Goal: Task Accomplishment & Management: Complete application form

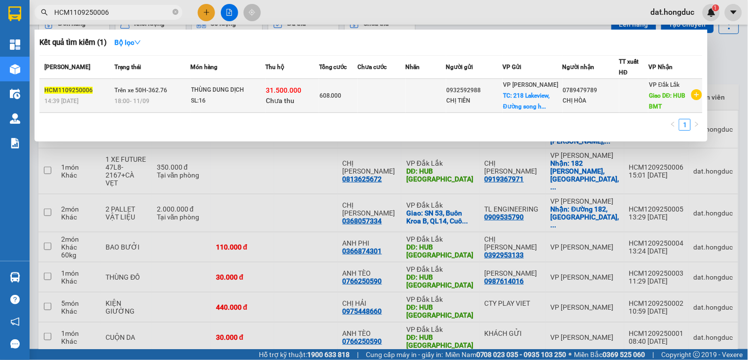
type input "HCM1109250006"
click at [607, 97] on div "CHỊ HÒA" at bounding box center [591, 101] width 56 height 10
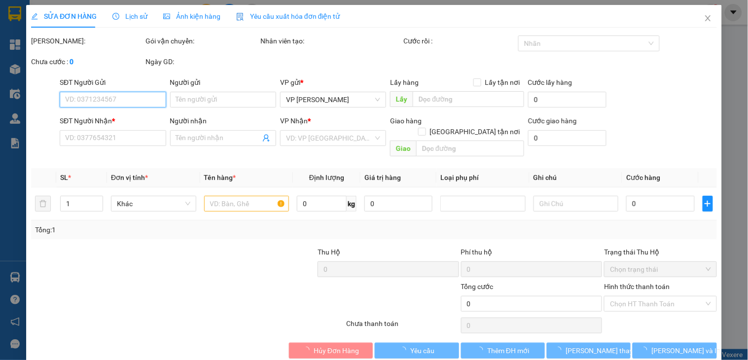
type input "0932592988"
type input "CHỊ TIÊN"
checkbox input "true"
type input "[STREET_ADDRESS]"
type input "176.000"
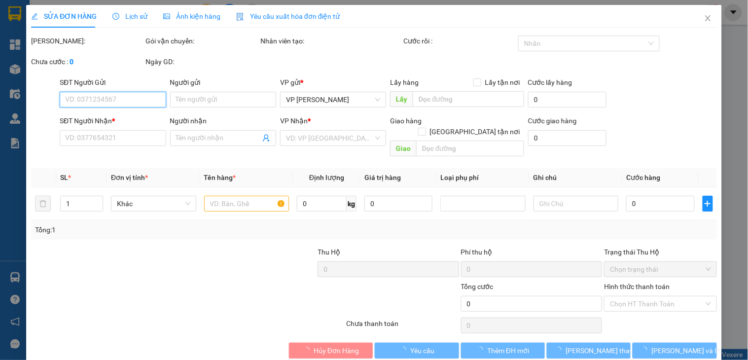
type input "0789479789"
type input "CHỊ HÒA"
type input "HUB BMT"
type input "608.000"
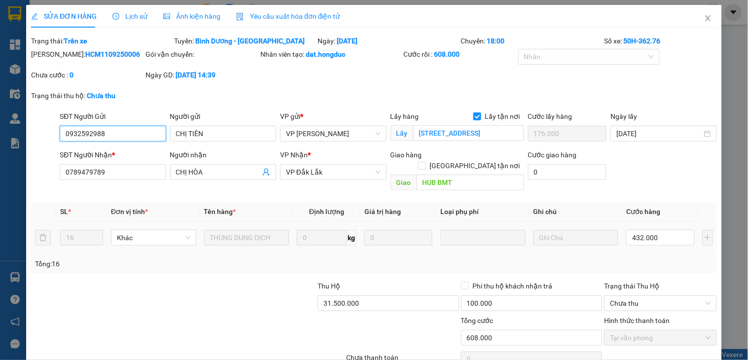
scroll to position [41, 0]
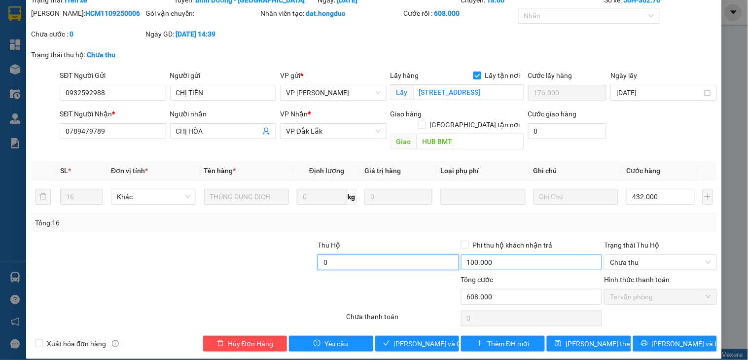
type input "0"
click at [518, 254] on input "100.000" at bounding box center [531, 262] width 141 height 16
type input "0"
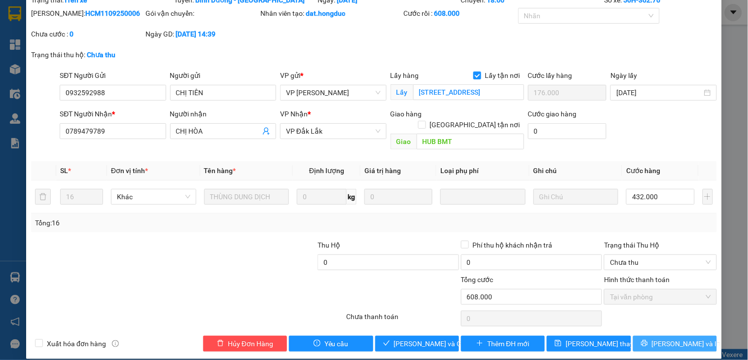
click at [655, 336] on button "[PERSON_NAME] và In" at bounding box center [675, 344] width 84 height 16
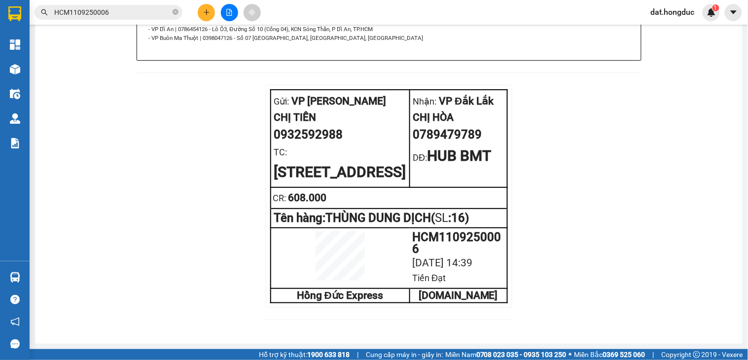
scroll to position [639, 0]
click at [135, 9] on input "HCM1109250006" at bounding box center [112, 12] width 116 height 11
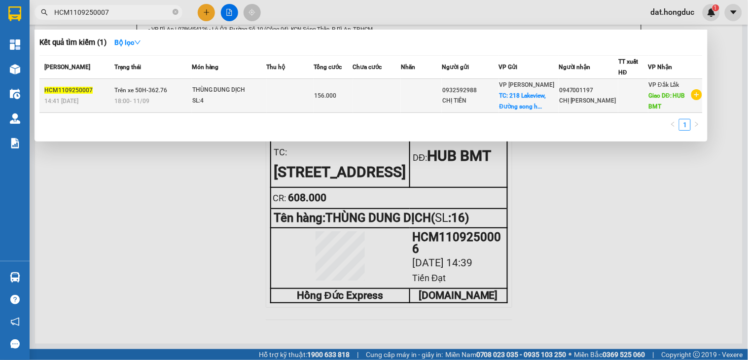
type input "HCM1109250007"
click at [379, 91] on td at bounding box center [377, 96] width 48 height 34
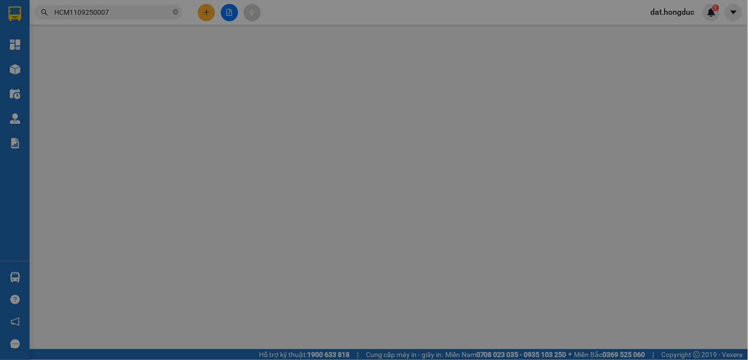
type input "0932592988"
type input "CHỊ TIÊN"
checkbox input "true"
type input "[STREET_ADDRESS]"
type input "48.000"
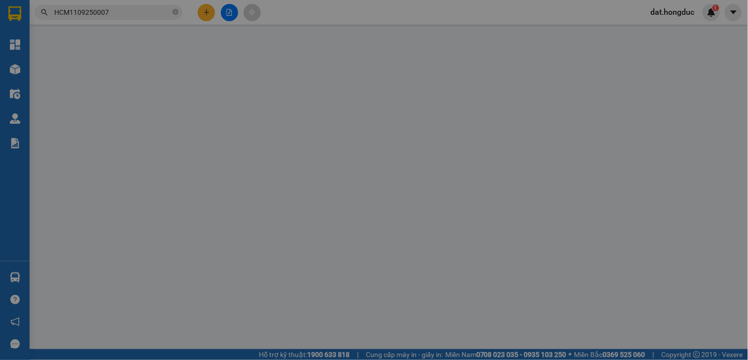
type input "0947001197"
type input "CHỊ [PERSON_NAME]"
type input "HUB BMT"
type input "156.000"
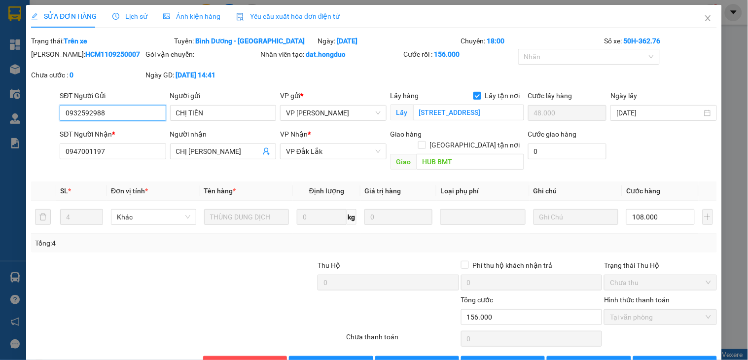
scroll to position [20, 0]
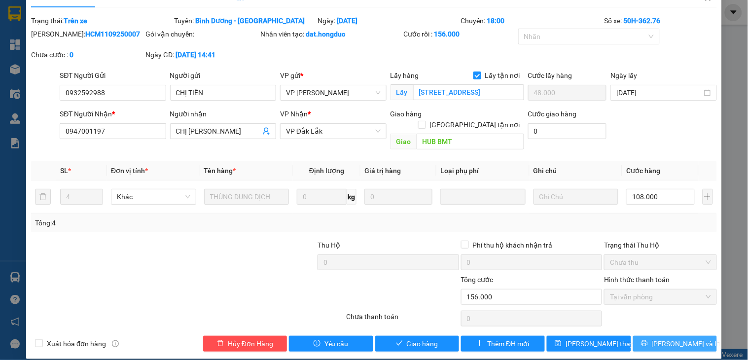
click at [658, 338] on span "[PERSON_NAME] và In" at bounding box center [686, 343] width 69 height 11
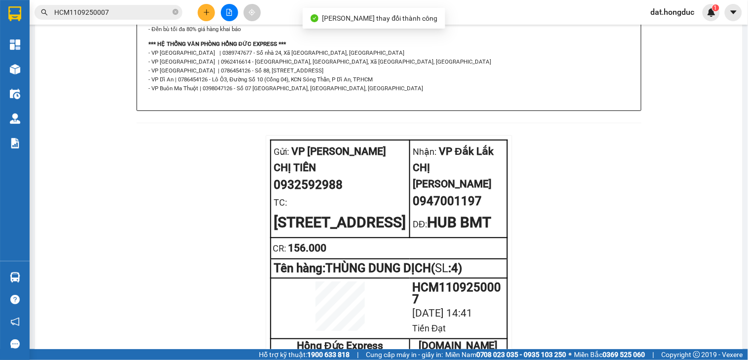
scroll to position [639, 0]
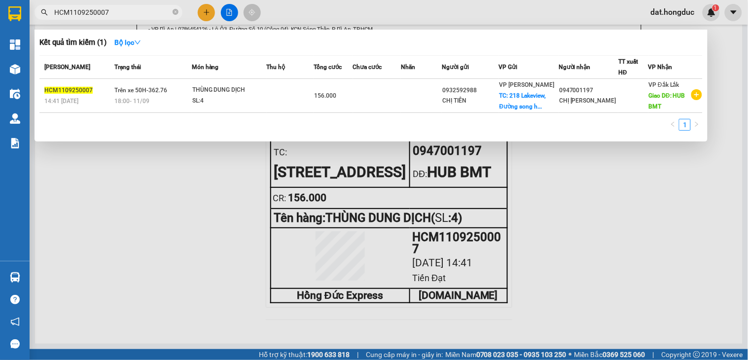
click at [120, 11] on input "HCM1109250007" at bounding box center [112, 12] width 116 height 11
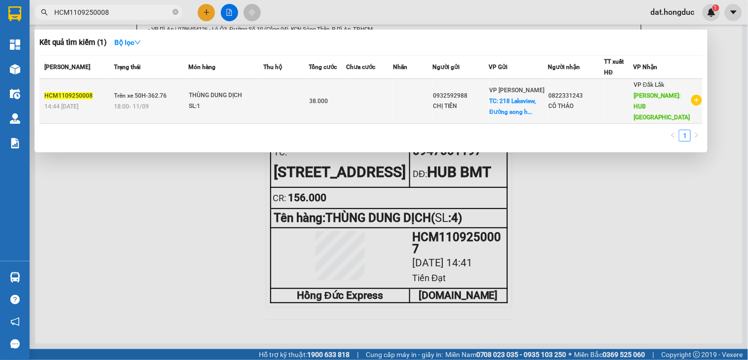
type input "HCM1109250008"
click at [388, 92] on td at bounding box center [369, 101] width 47 height 45
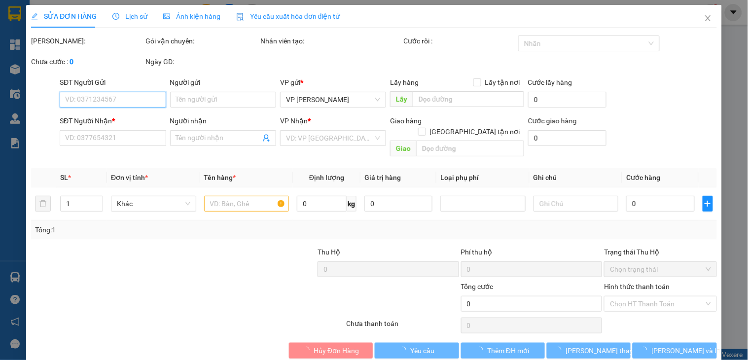
type input "0932592988"
type input "CHỊ TIÊN"
checkbox input "true"
type input "[STREET_ADDRESS]"
type input "11.000"
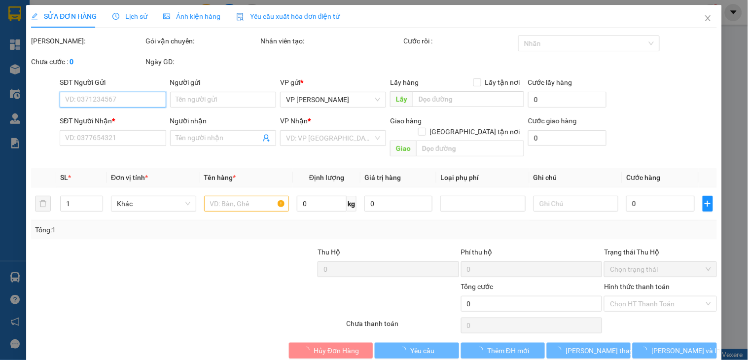
type input "0822331243"
type input "CÔ THẢO"
type input "HUB [GEOGRAPHIC_DATA]"
type input "38.000"
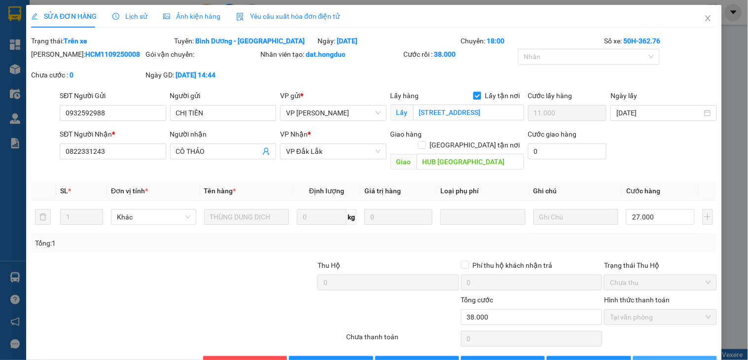
click at [678, 358] on span "[PERSON_NAME] và In" at bounding box center [686, 363] width 69 height 11
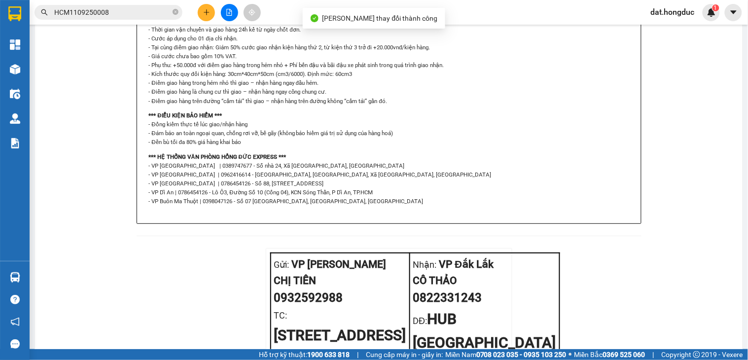
scroll to position [639, 0]
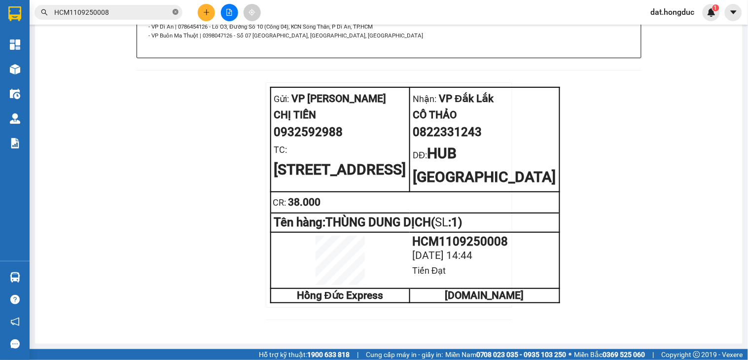
click at [174, 12] on icon "close-circle" at bounding box center [175, 12] width 6 height 6
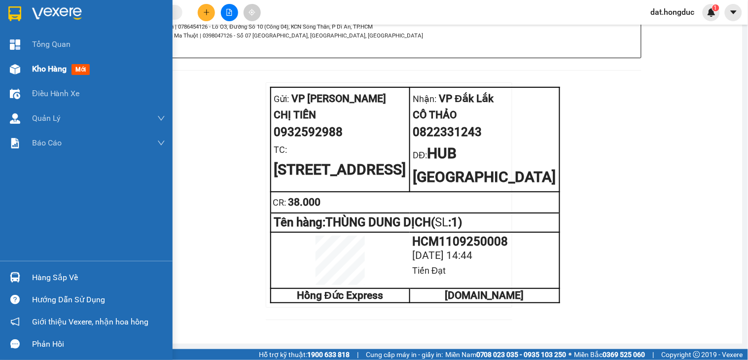
click at [52, 70] on span "Kho hàng" at bounding box center [49, 68] width 34 height 9
